Goal: Task Accomplishment & Management: Manage account settings

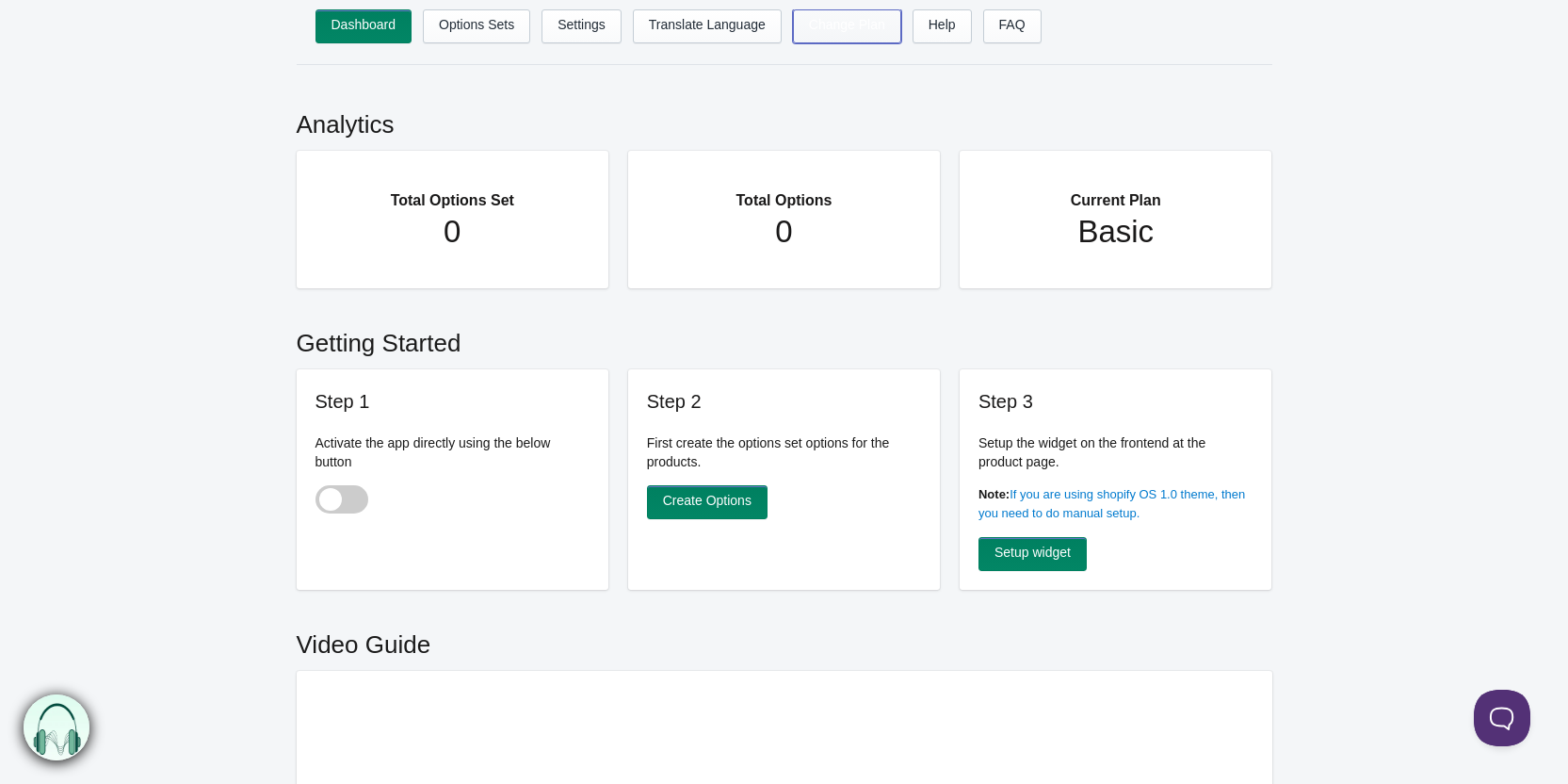
click at [850, 28] on link "Change Plan" at bounding box center [846, 26] width 108 height 34
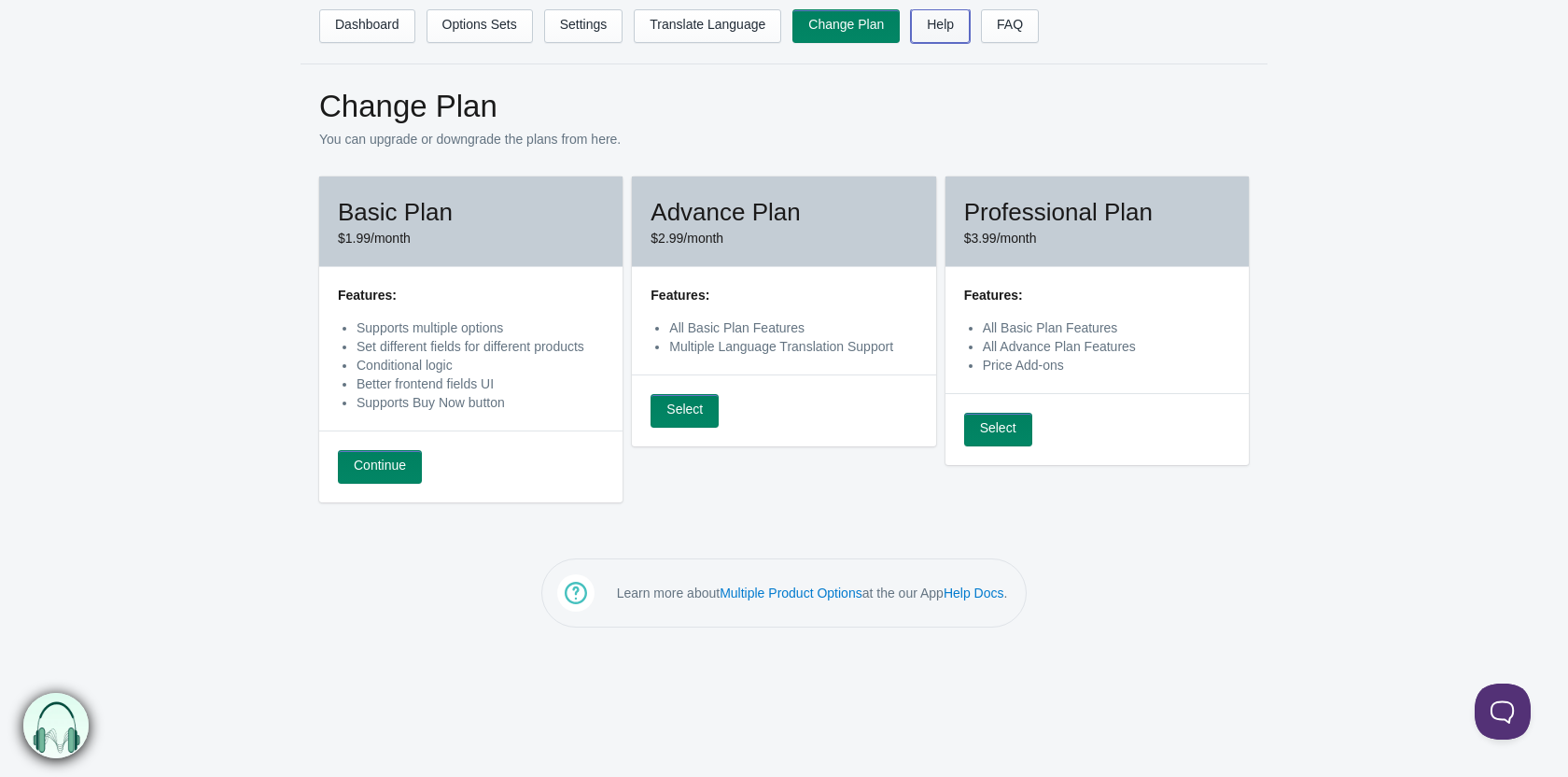
click at [920, 21] on link "Help" at bounding box center [940, 26] width 59 height 34
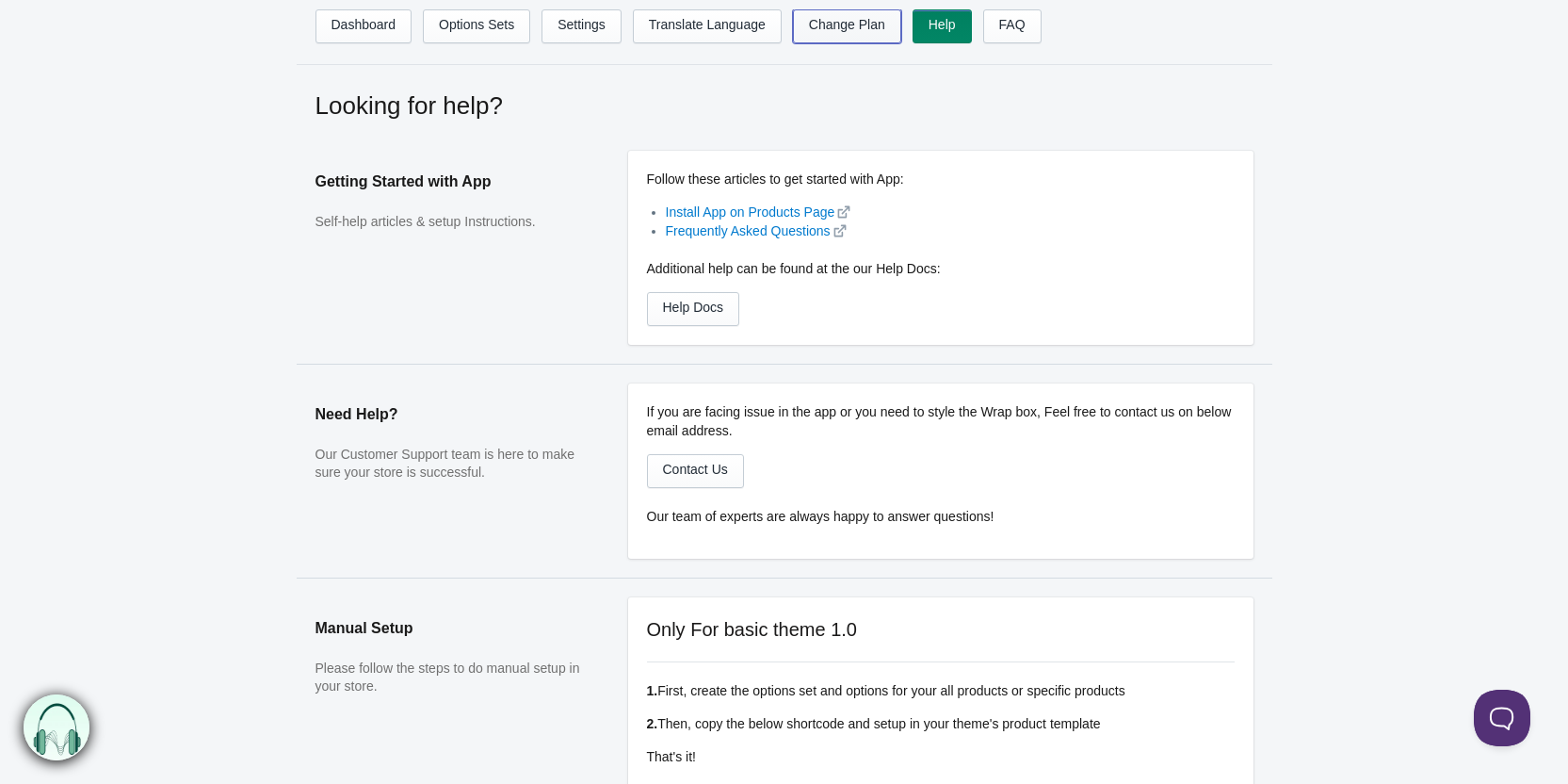
click at [850, 34] on link "Change Plan" at bounding box center [846, 26] width 108 height 34
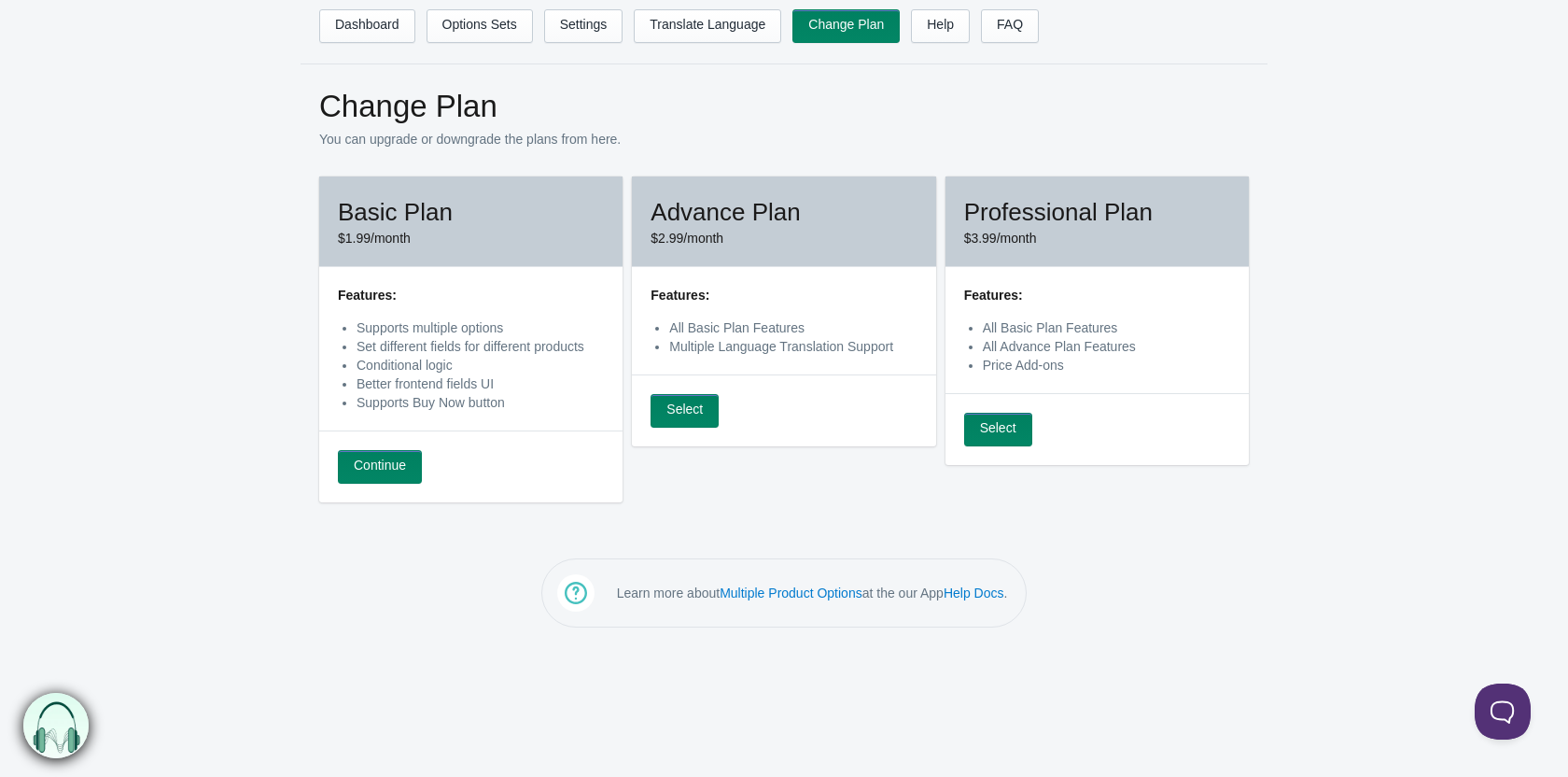
click at [54, 328] on main "Change Plan You can upgrade or downgrade the plans from here. Basic Plan $1.99/…" at bounding box center [784, 302] width 1568 height 438
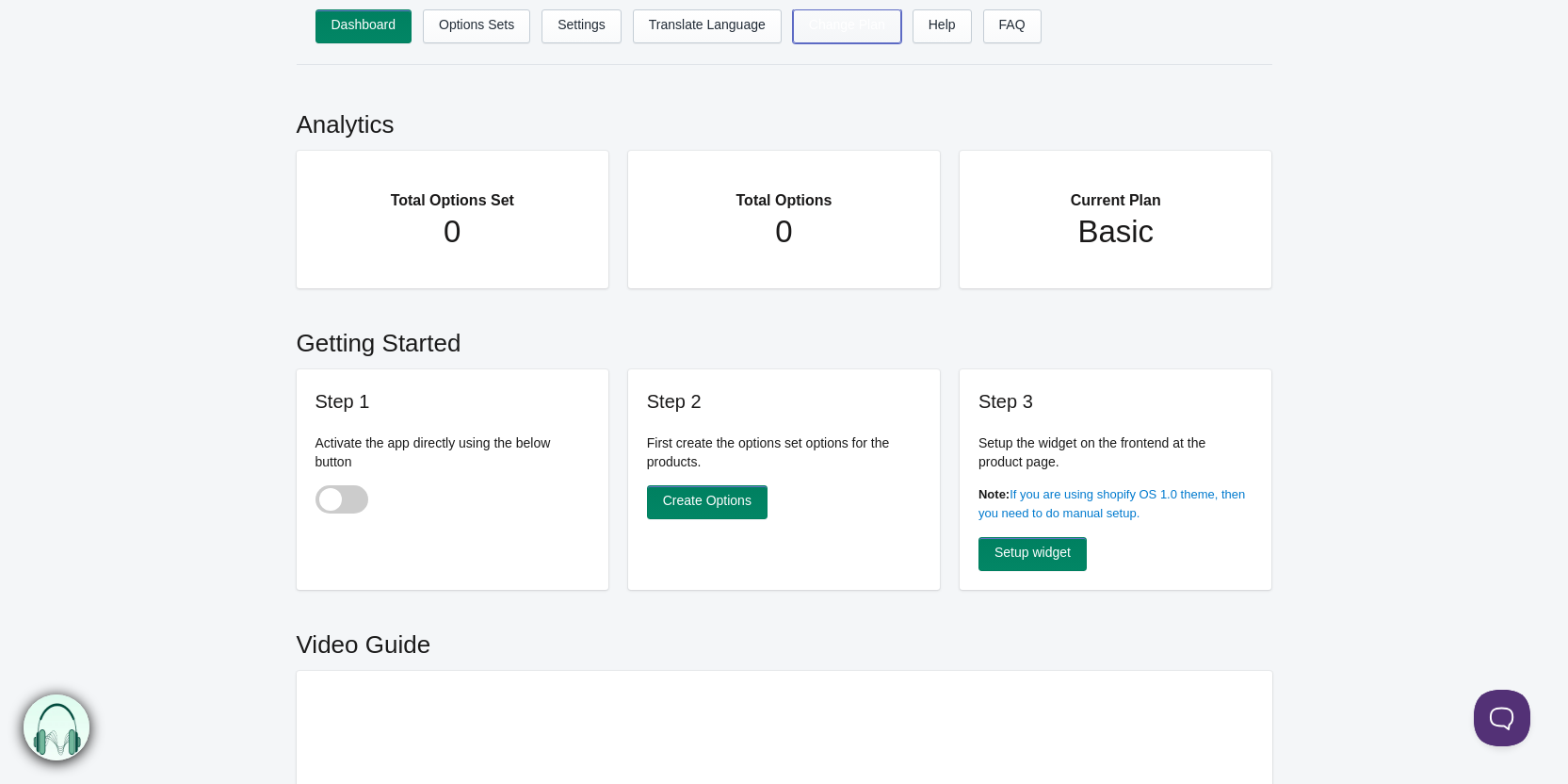
click at [849, 40] on link "Change Plan" at bounding box center [846, 26] width 108 height 34
